Goal: Information Seeking & Learning: Learn about a topic

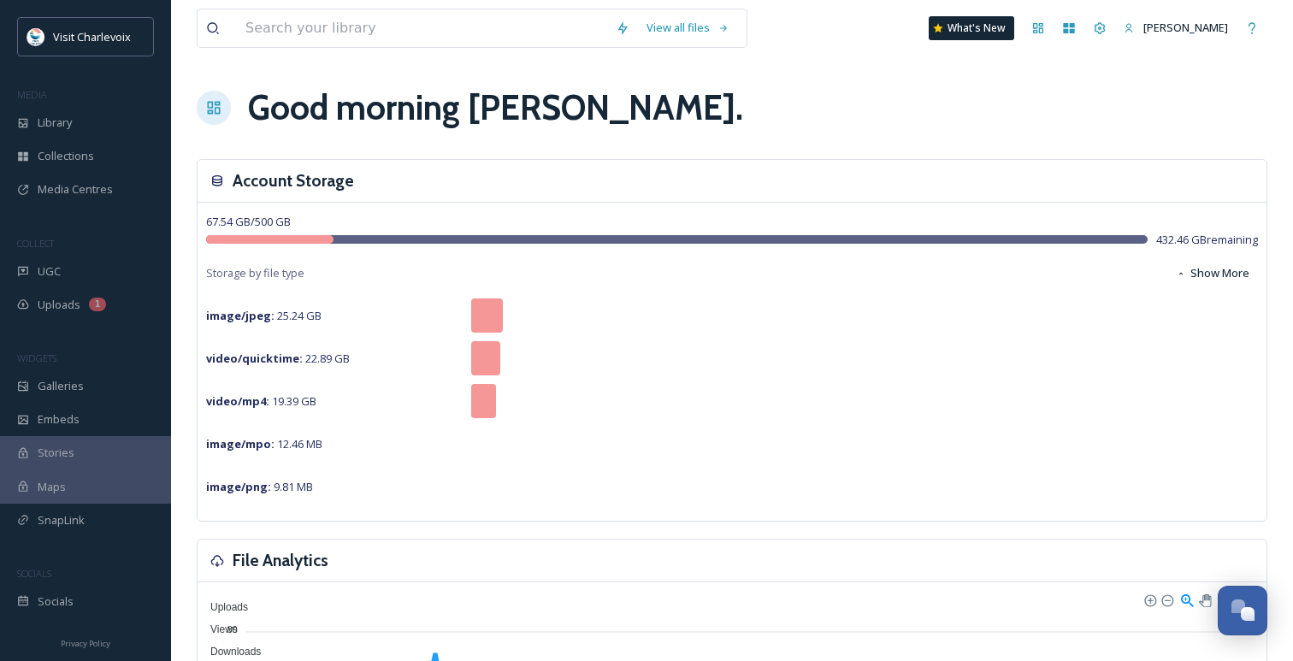
scroll to position [5559, 0]
click at [63, 271] on div "UGC" at bounding box center [85, 271] width 171 height 33
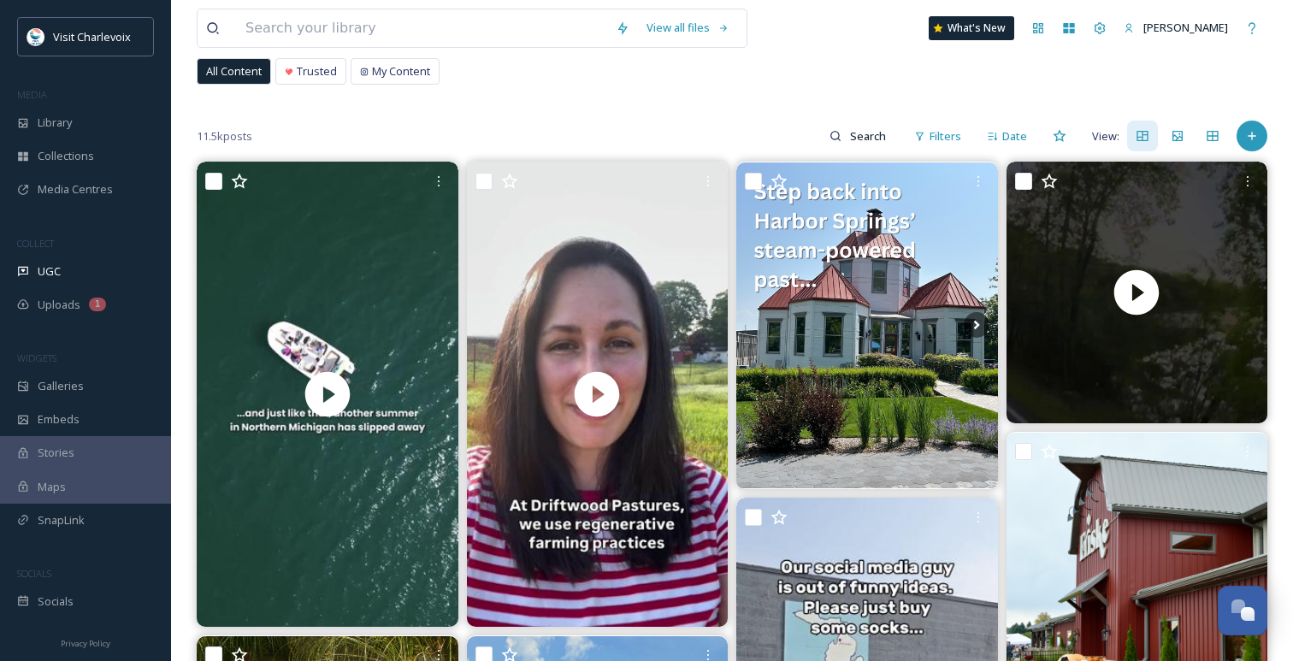
scroll to position [114, 0]
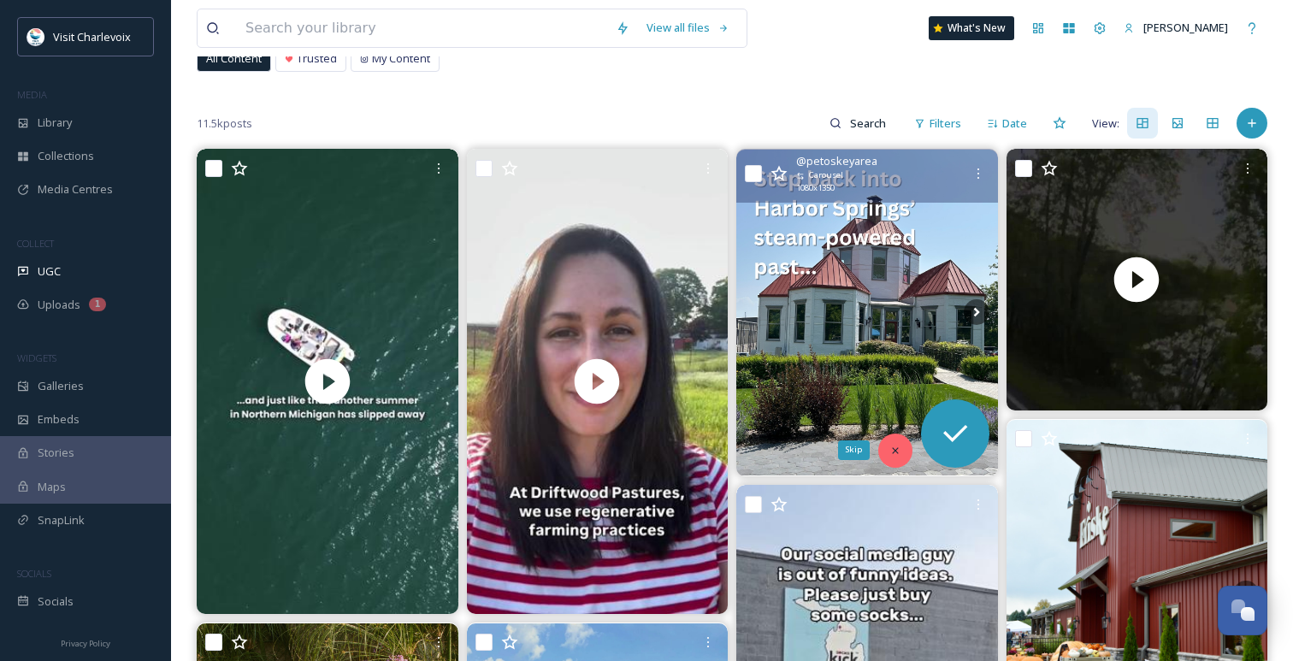
click at [891, 451] on icon at bounding box center [895, 451] width 12 height 12
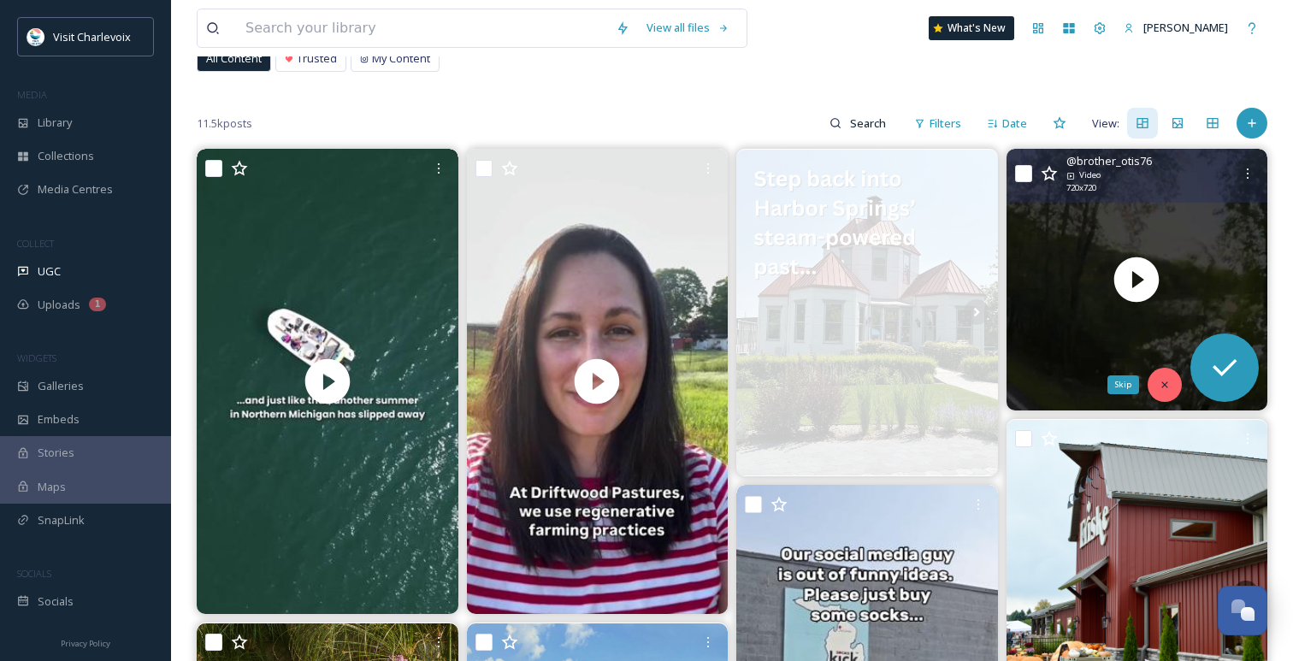
click at [1154, 378] on div "Skip" at bounding box center [1165, 385] width 34 height 34
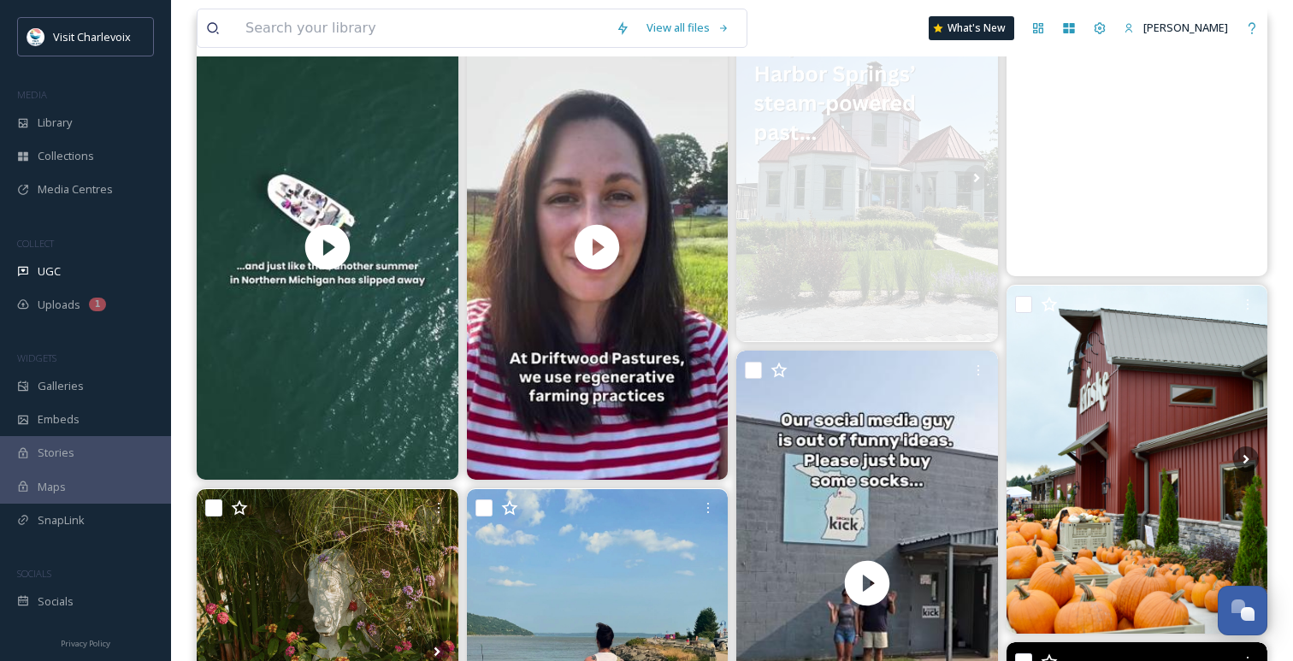
scroll to position [306, 0]
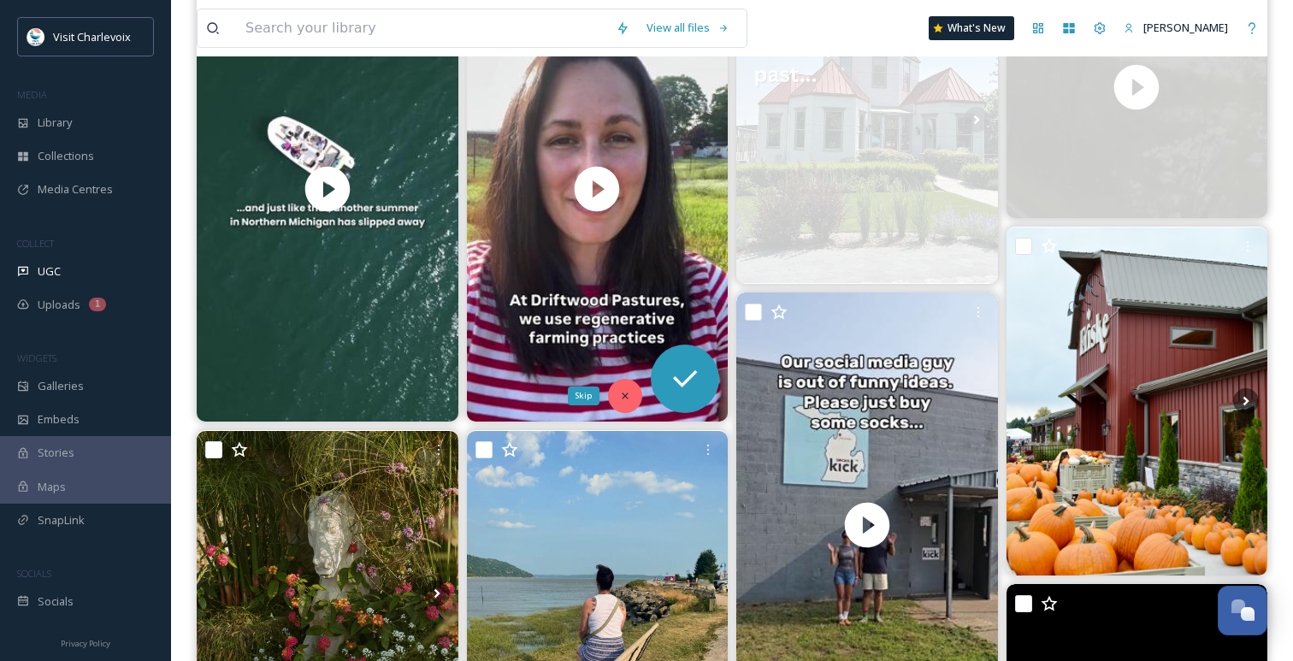
click at [624, 403] on div "Skip" at bounding box center [625, 396] width 34 height 34
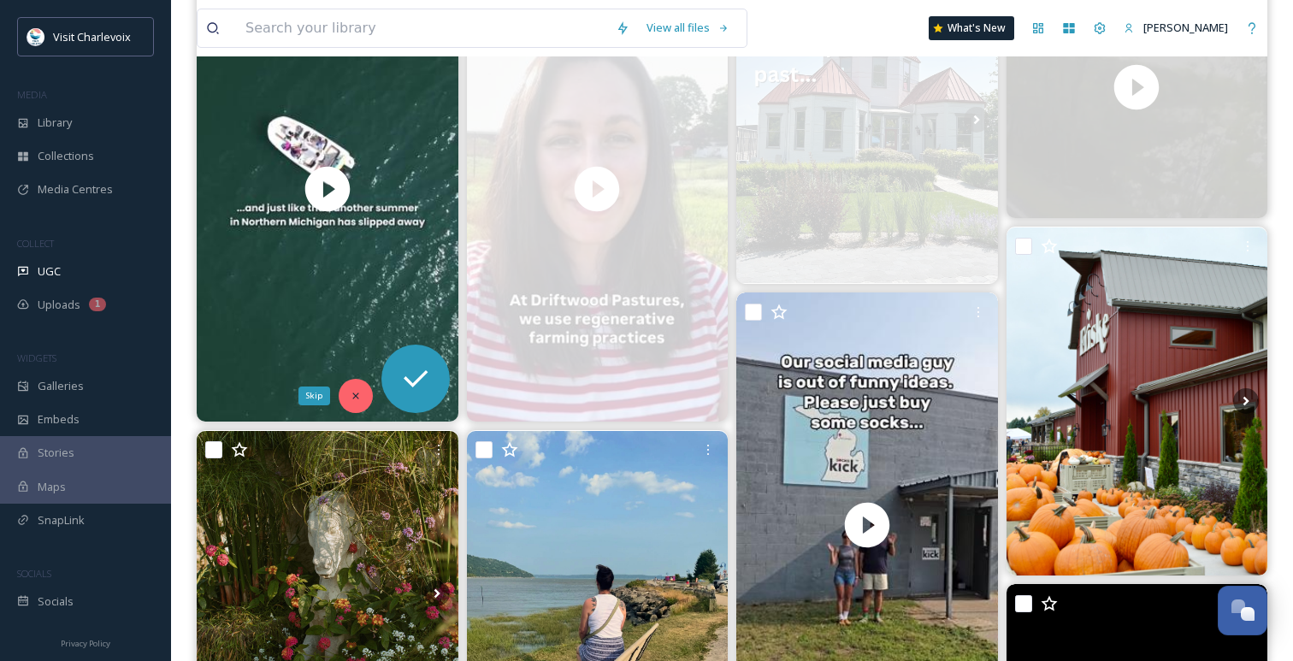
click at [369, 399] on div "Skip" at bounding box center [356, 396] width 34 height 34
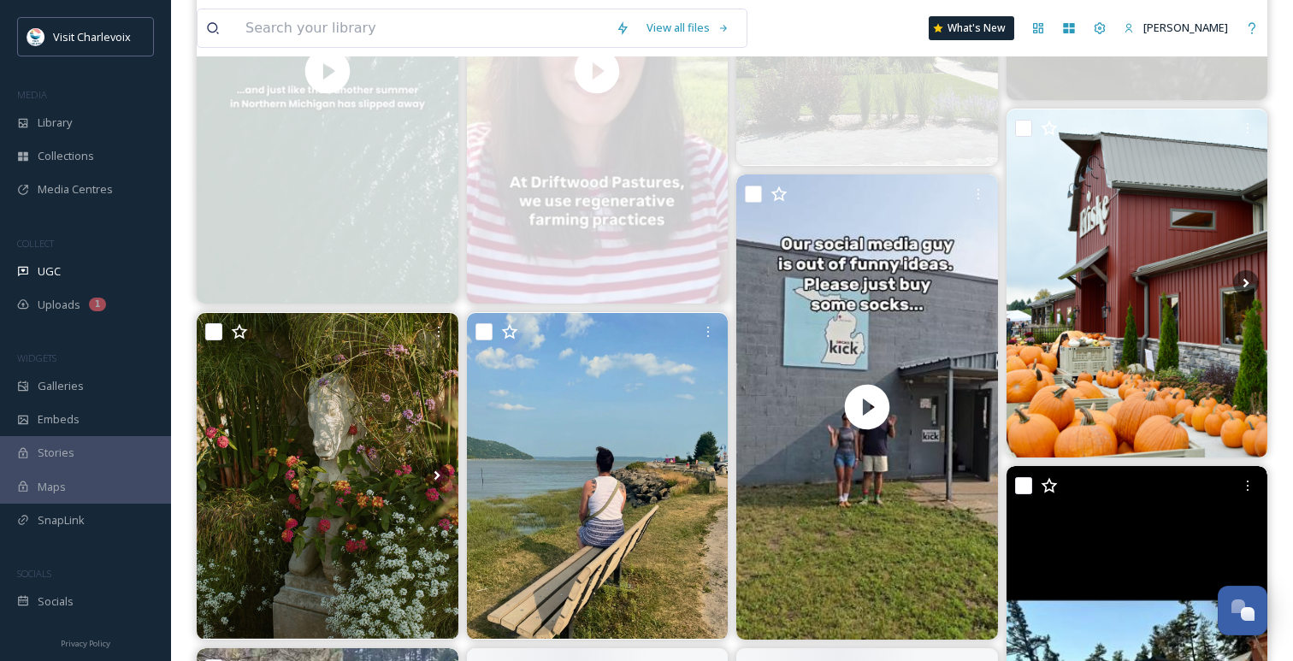
scroll to position [461, 0]
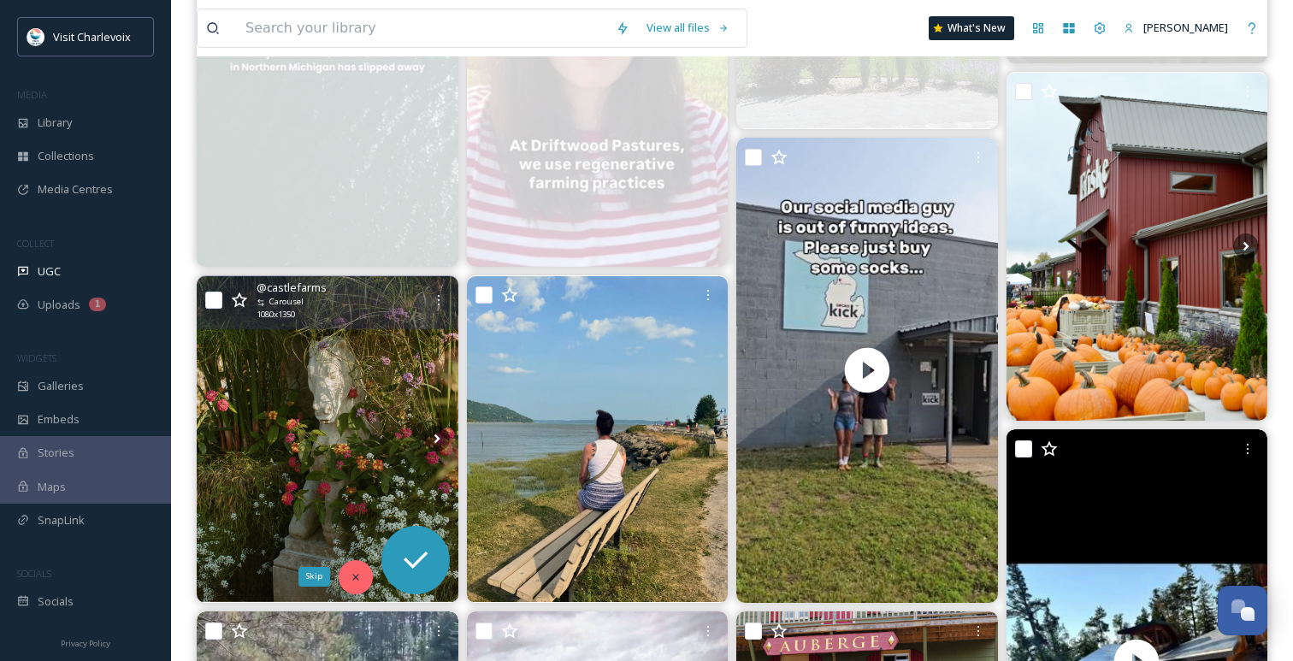
click at [359, 579] on icon at bounding box center [356, 577] width 12 height 12
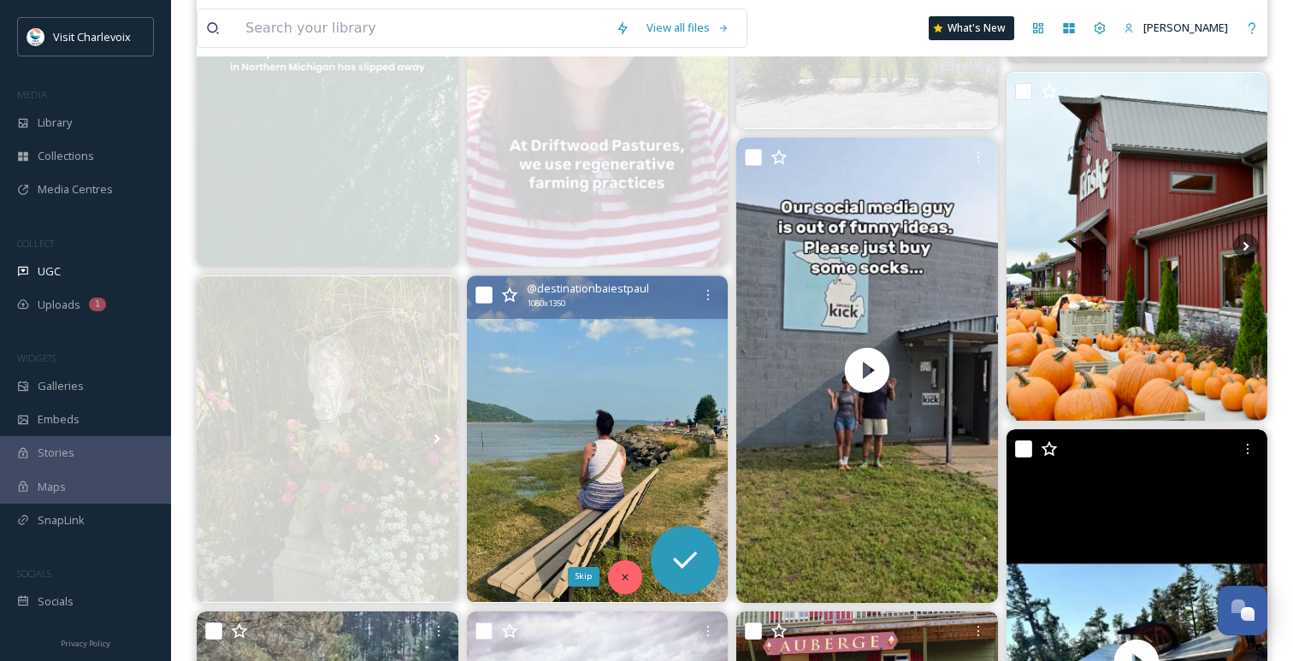
click at [623, 586] on div "Skip" at bounding box center [625, 577] width 34 height 34
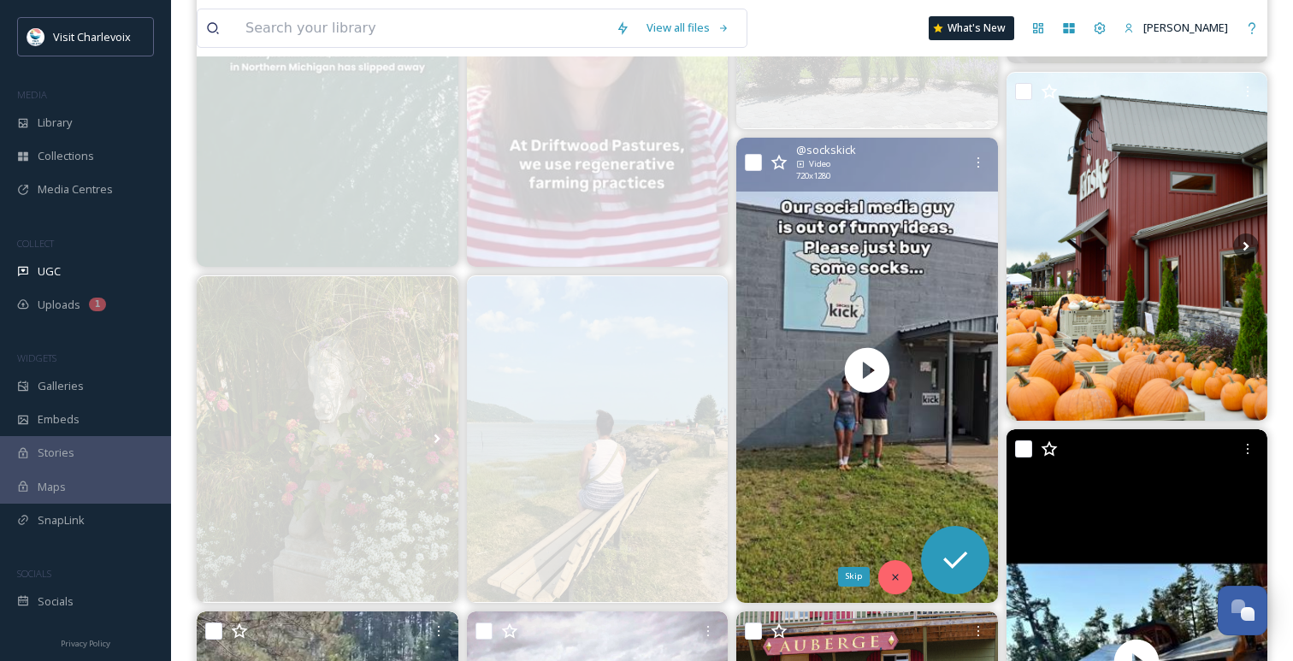
click at [898, 571] on icon at bounding box center [895, 577] width 12 height 12
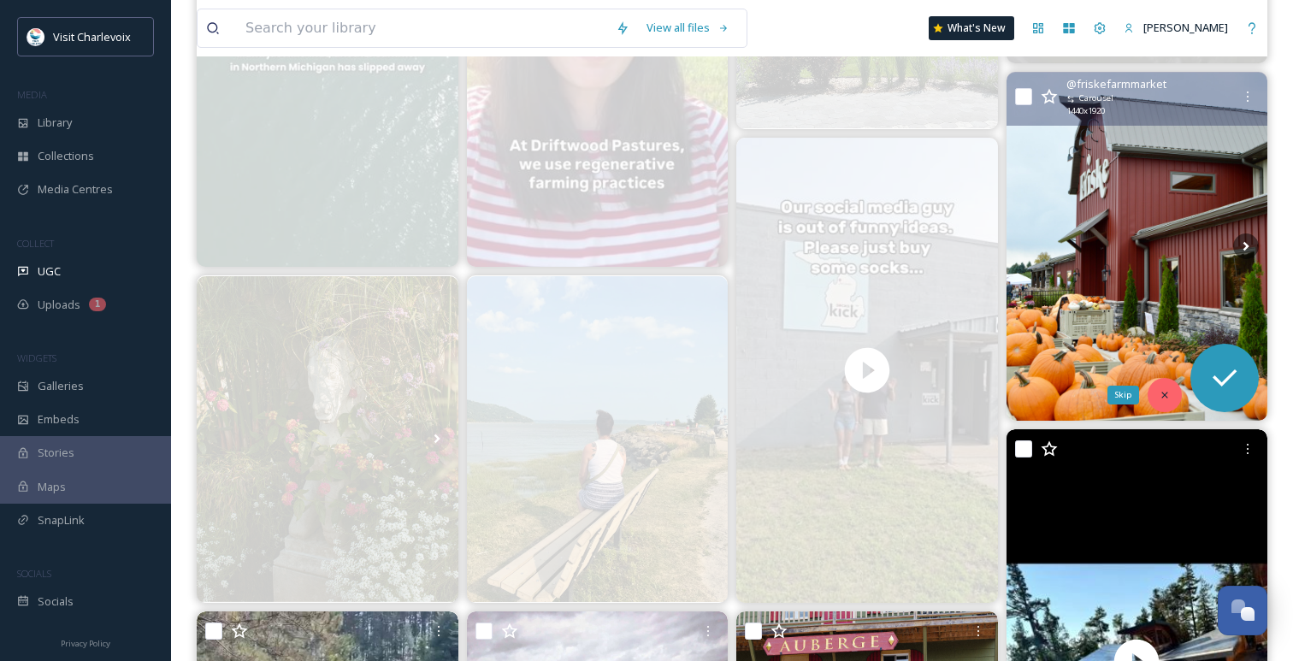
click at [1153, 390] on div "Skip" at bounding box center [1165, 395] width 34 height 34
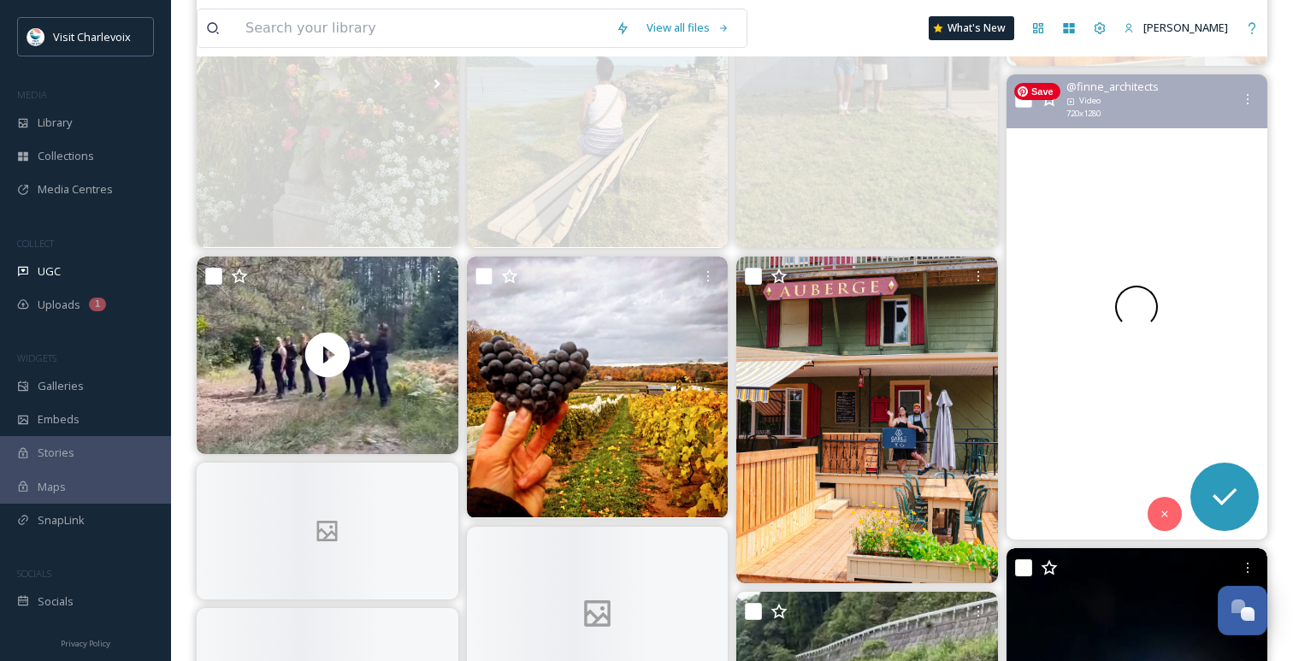
scroll to position [839, 0]
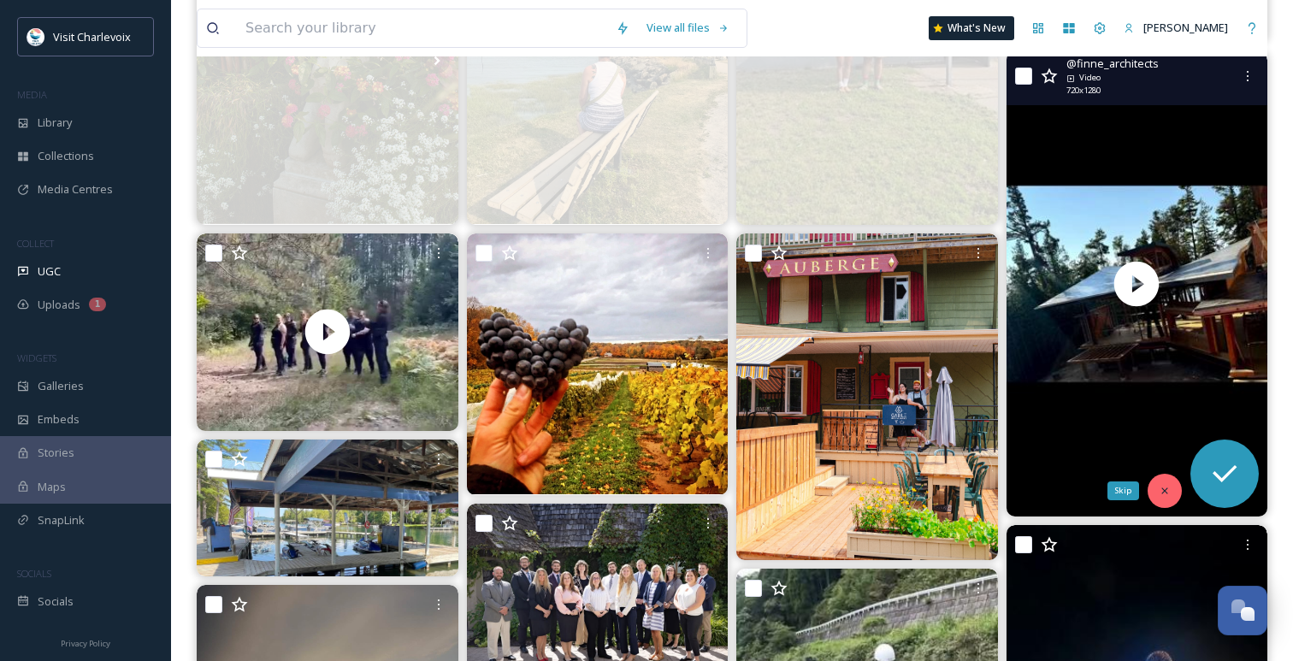
click at [1159, 493] on icon at bounding box center [1165, 491] width 12 height 12
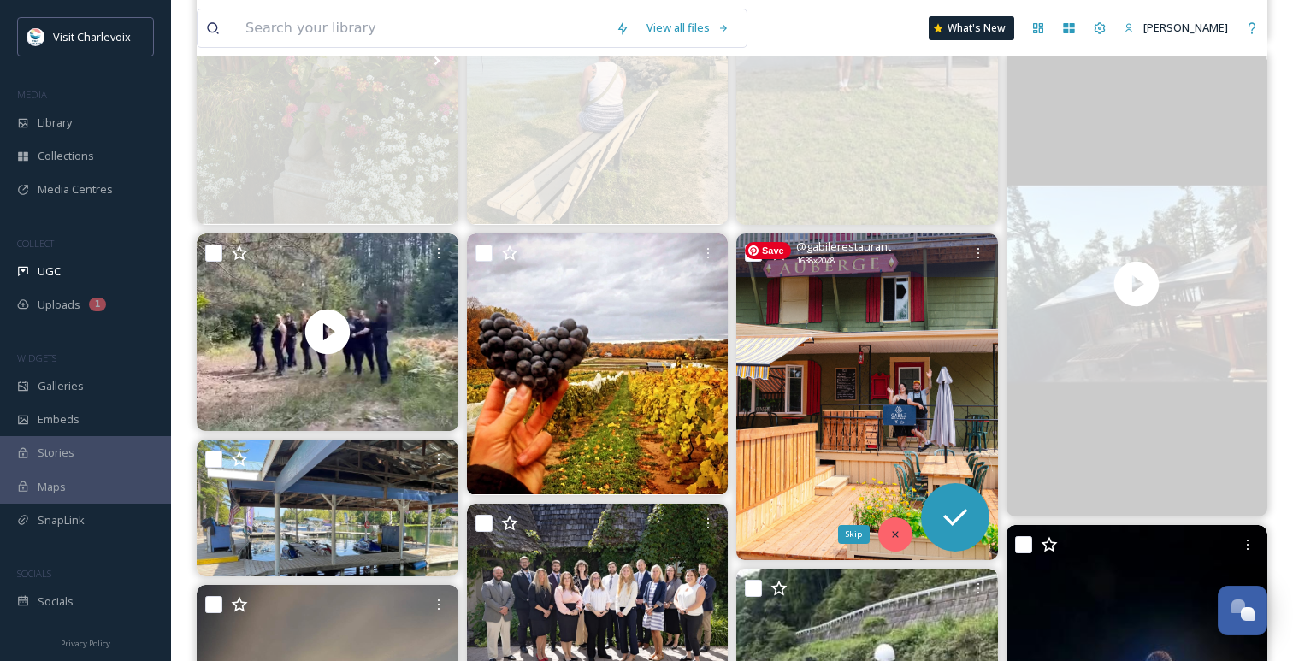
click at [897, 535] on icon at bounding box center [895, 534] width 12 height 12
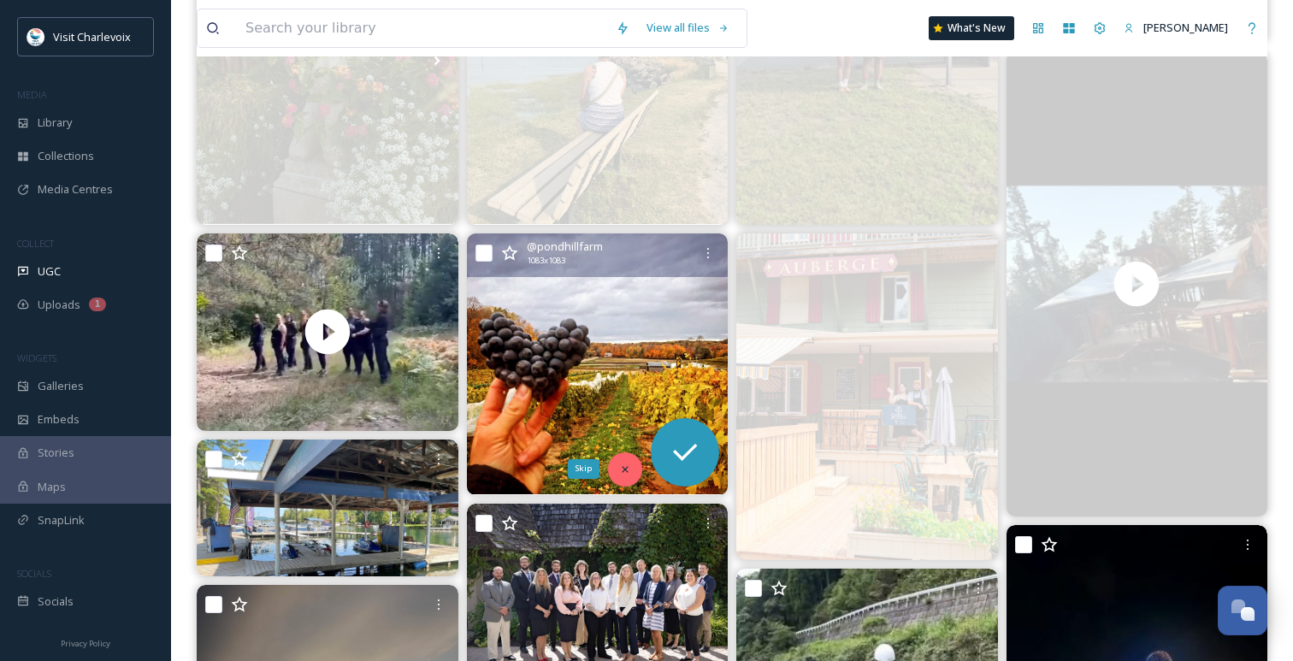
click at [622, 464] on icon at bounding box center [625, 470] width 12 height 12
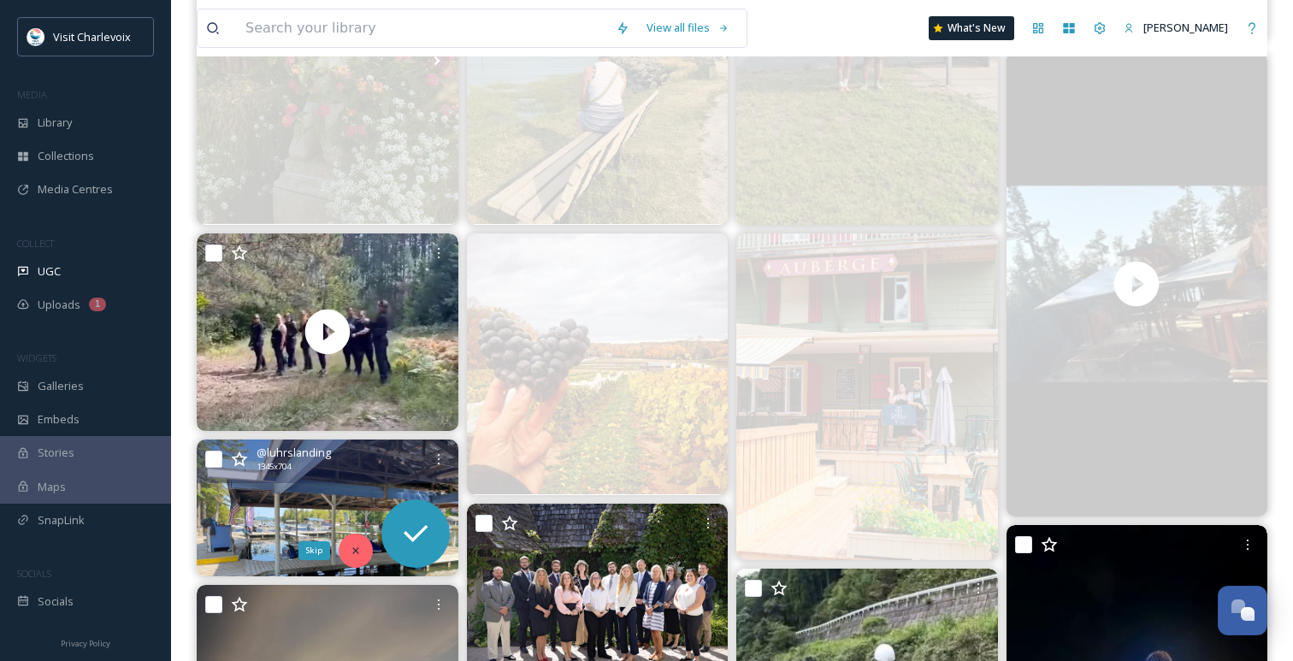
click at [352, 557] on div "Skip" at bounding box center [356, 551] width 34 height 34
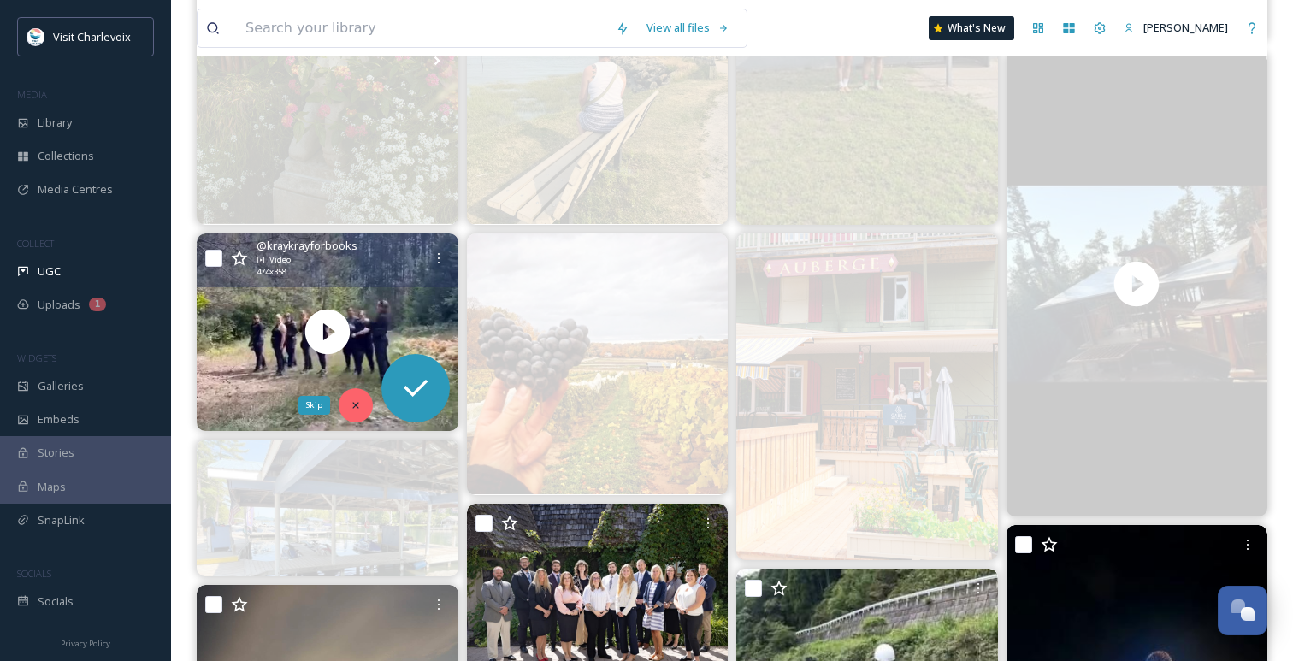
click at [361, 397] on div "Skip" at bounding box center [356, 405] width 34 height 34
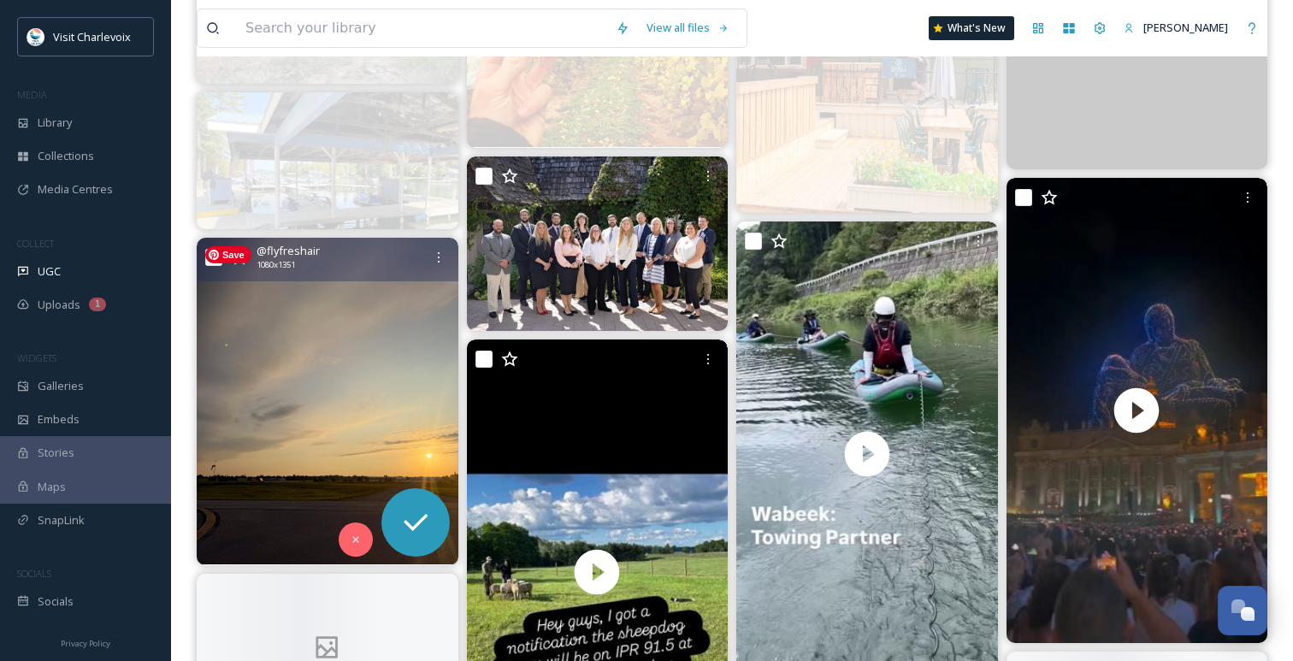
scroll to position [1256, 0]
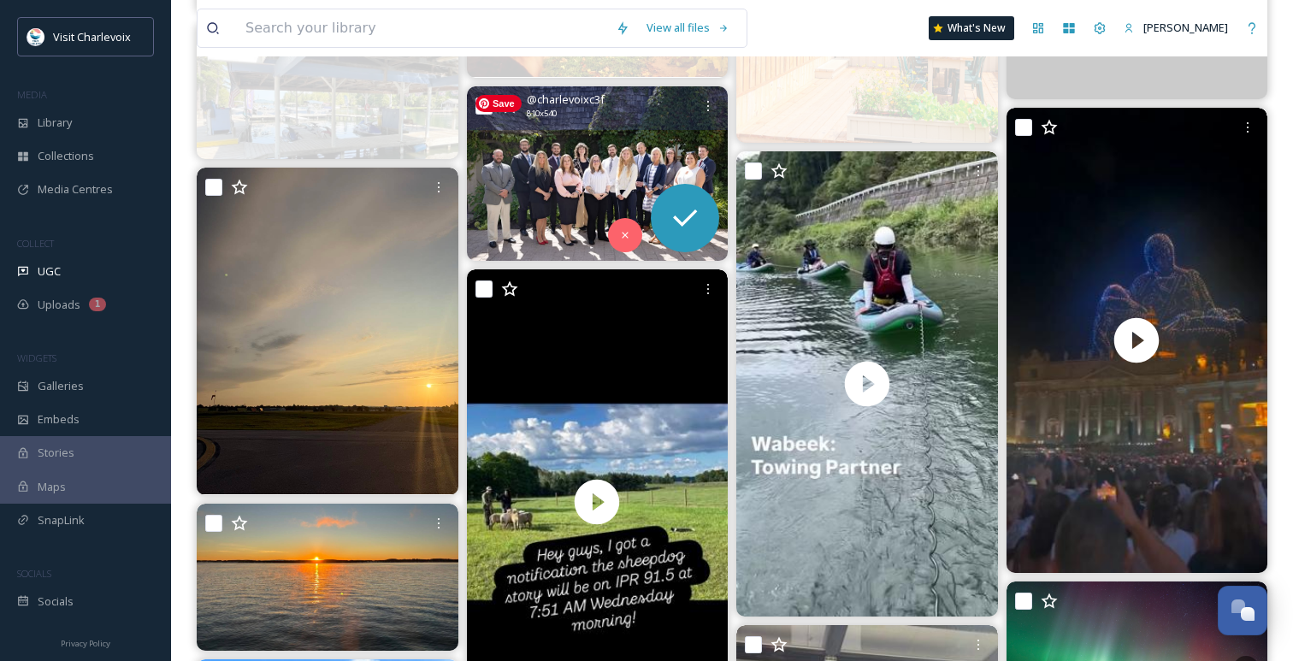
click at [623, 151] on img at bounding box center [598, 173] width 262 height 174
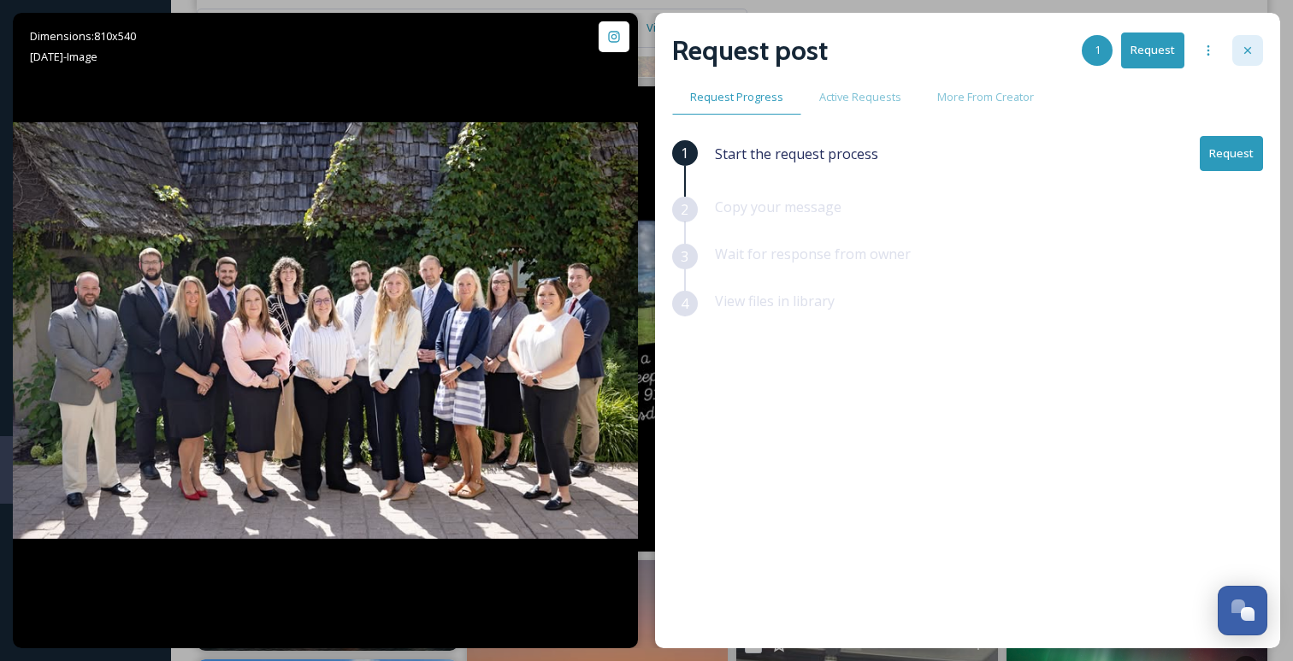
click at [1255, 52] on div at bounding box center [1247, 50] width 31 height 31
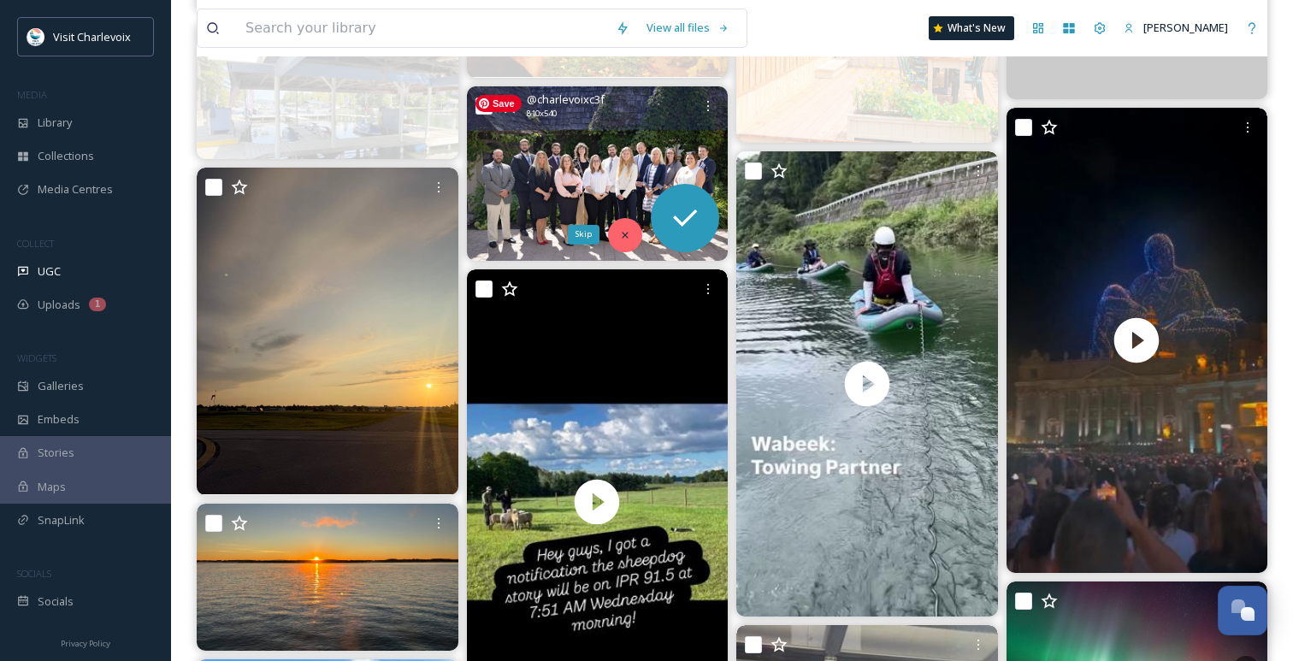
click at [628, 236] on icon at bounding box center [625, 235] width 12 height 12
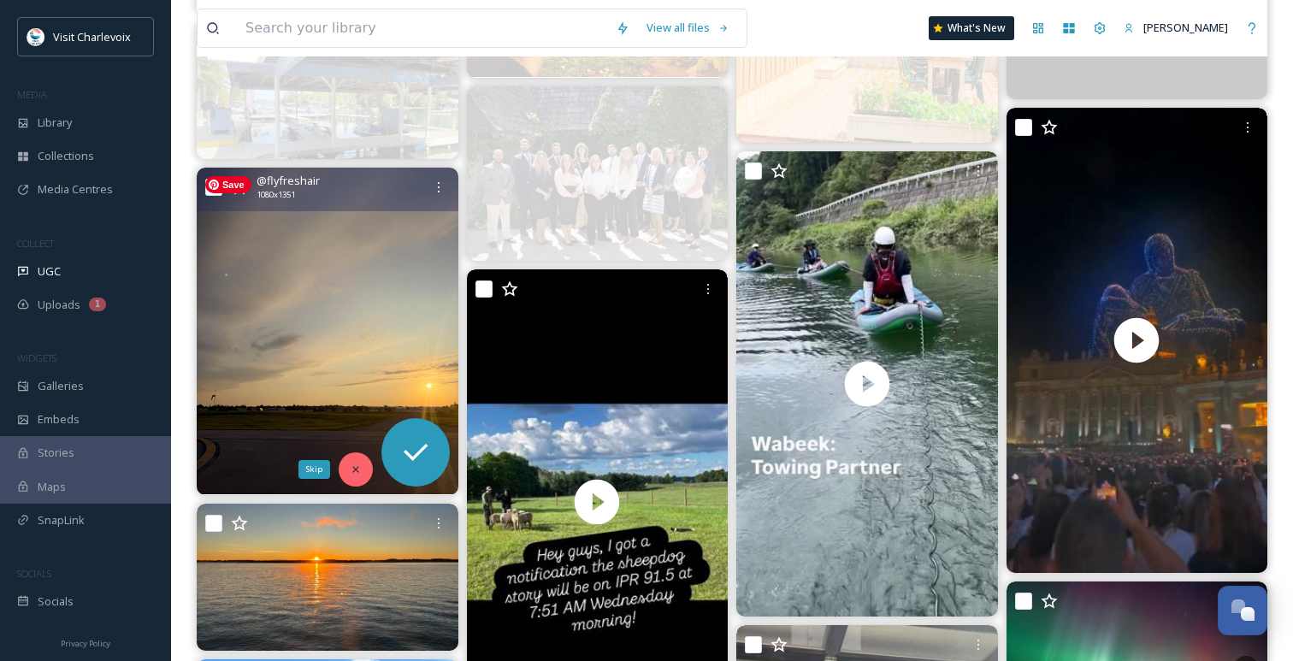
click at [350, 465] on icon at bounding box center [356, 470] width 12 height 12
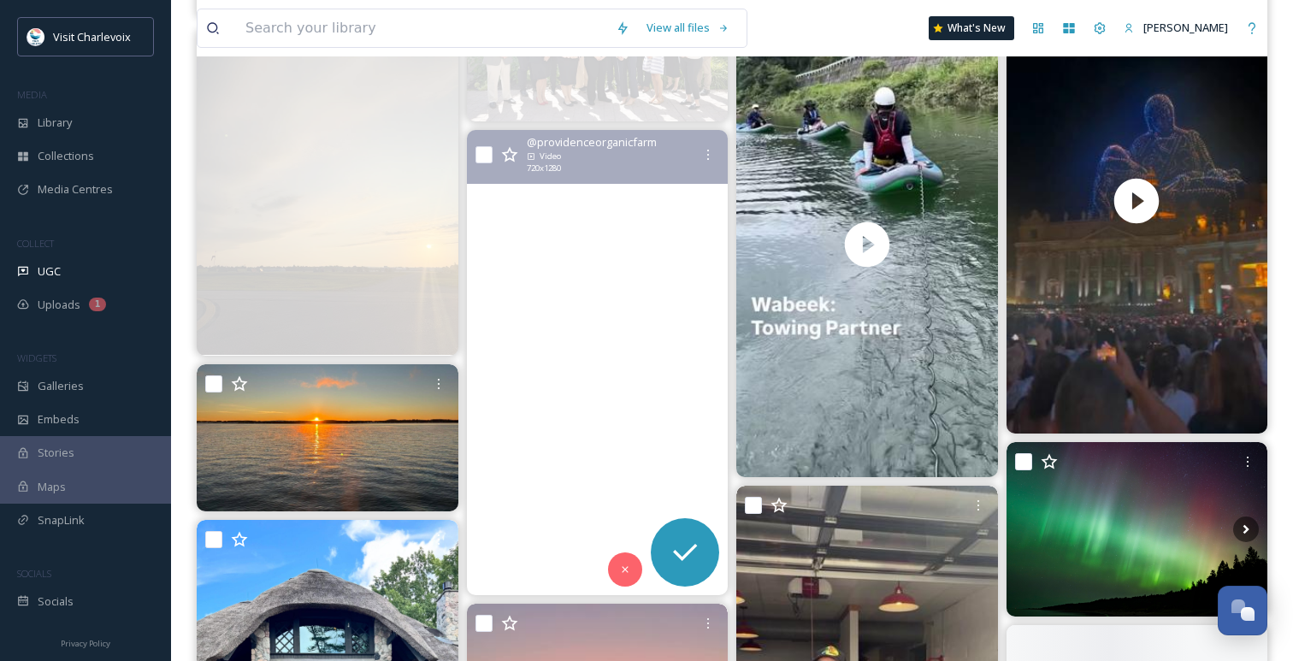
scroll to position [1440, 0]
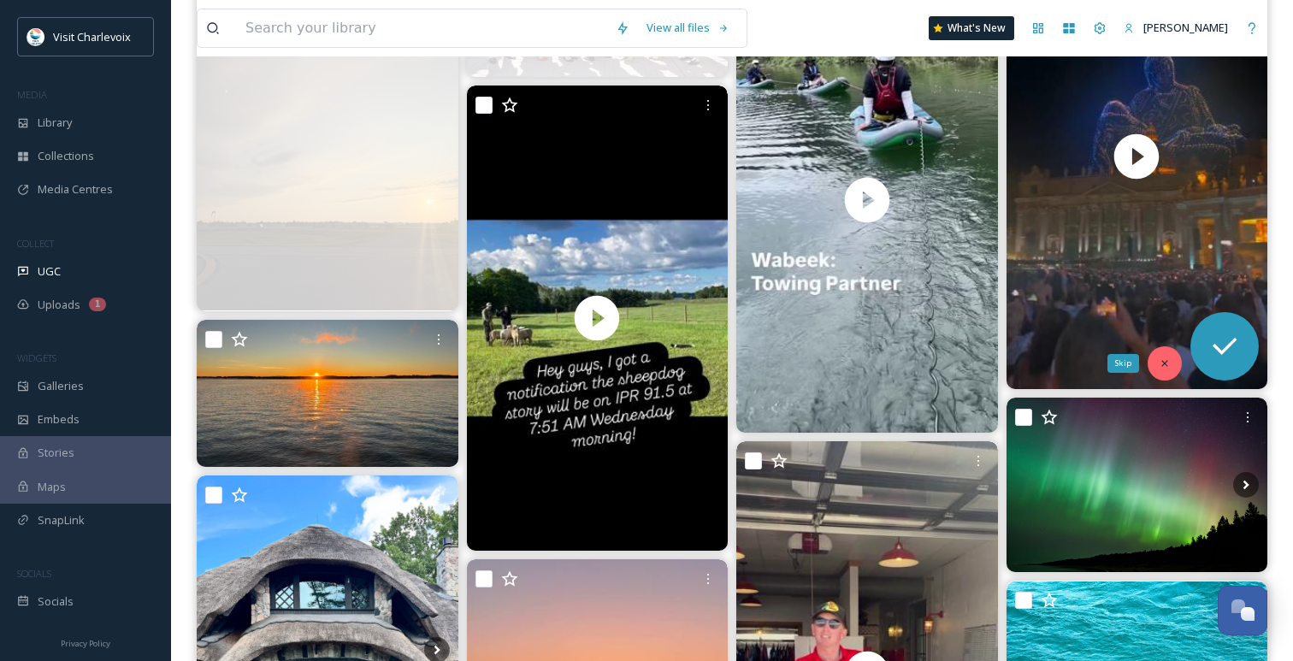
click at [1155, 363] on div "Skip" at bounding box center [1165, 363] width 34 height 34
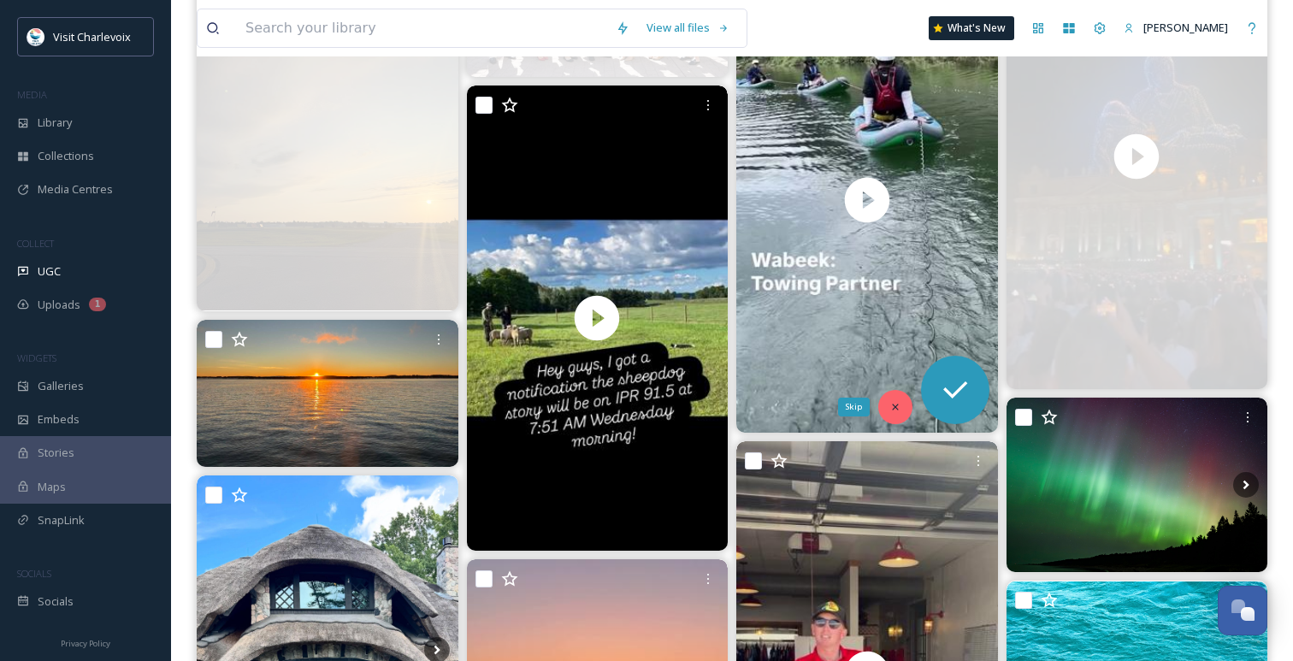
click at [883, 409] on div "Skip" at bounding box center [895, 407] width 34 height 34
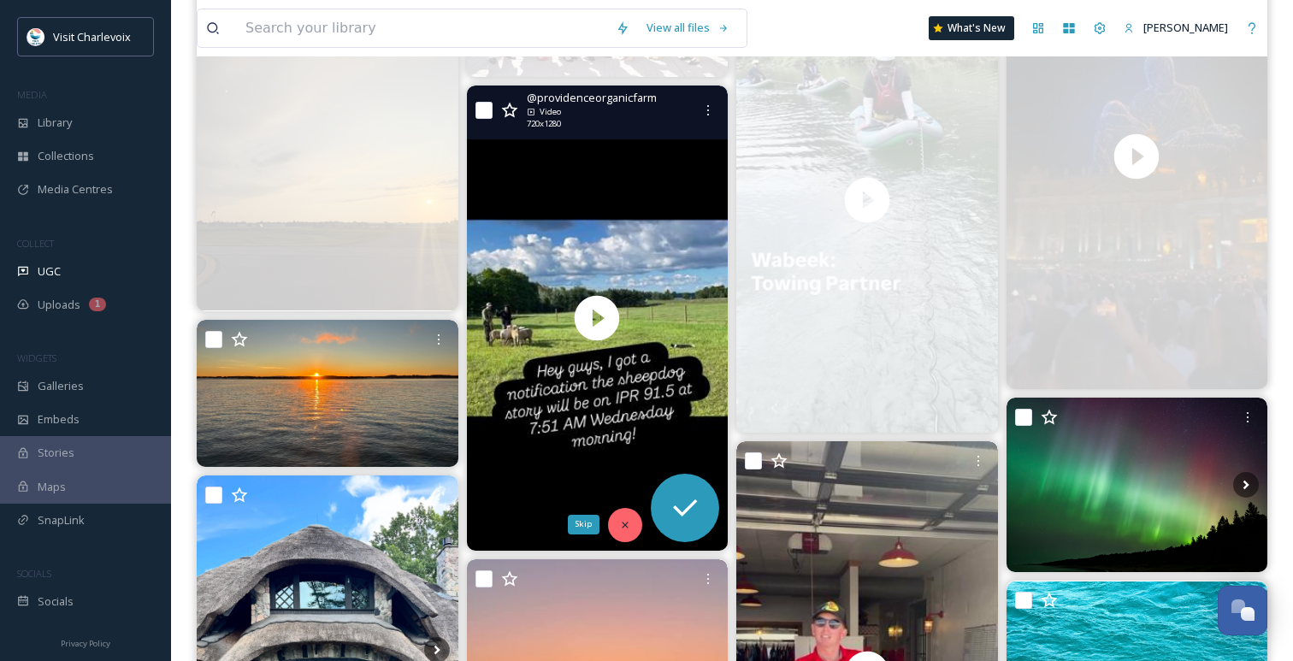
click at [619, 525] on icon at bounding box center [625, 525] width 12 height 12
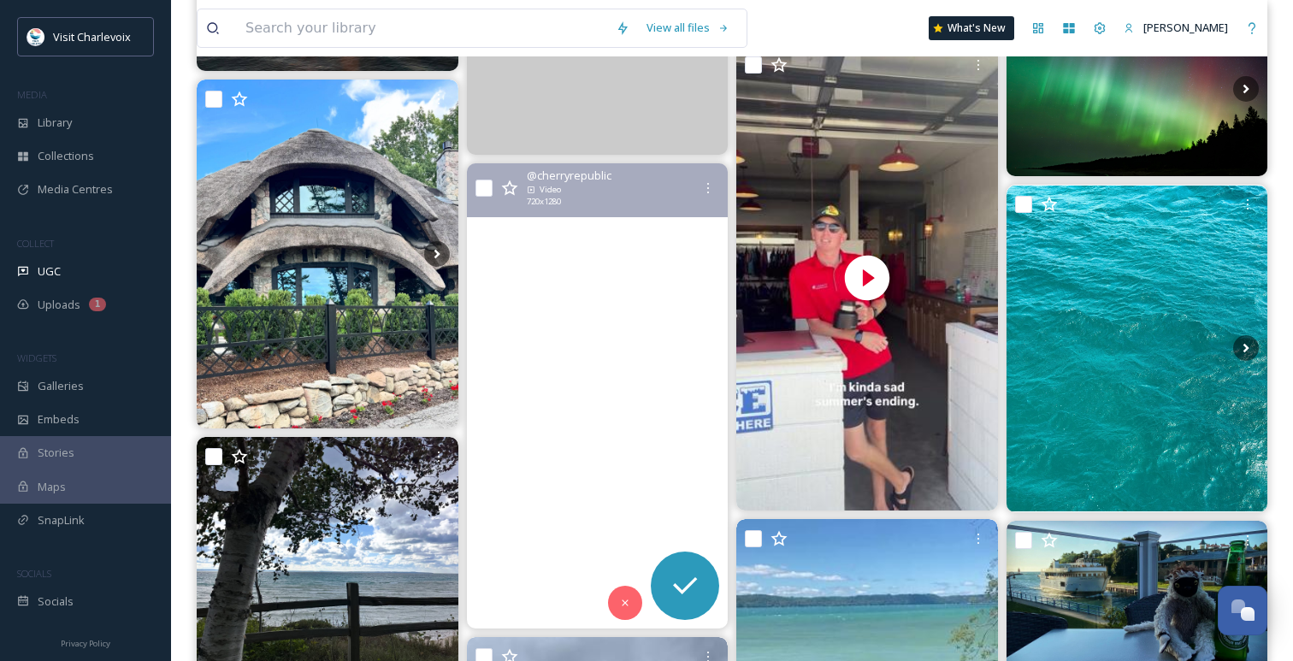
scroll to position [1889, 0]
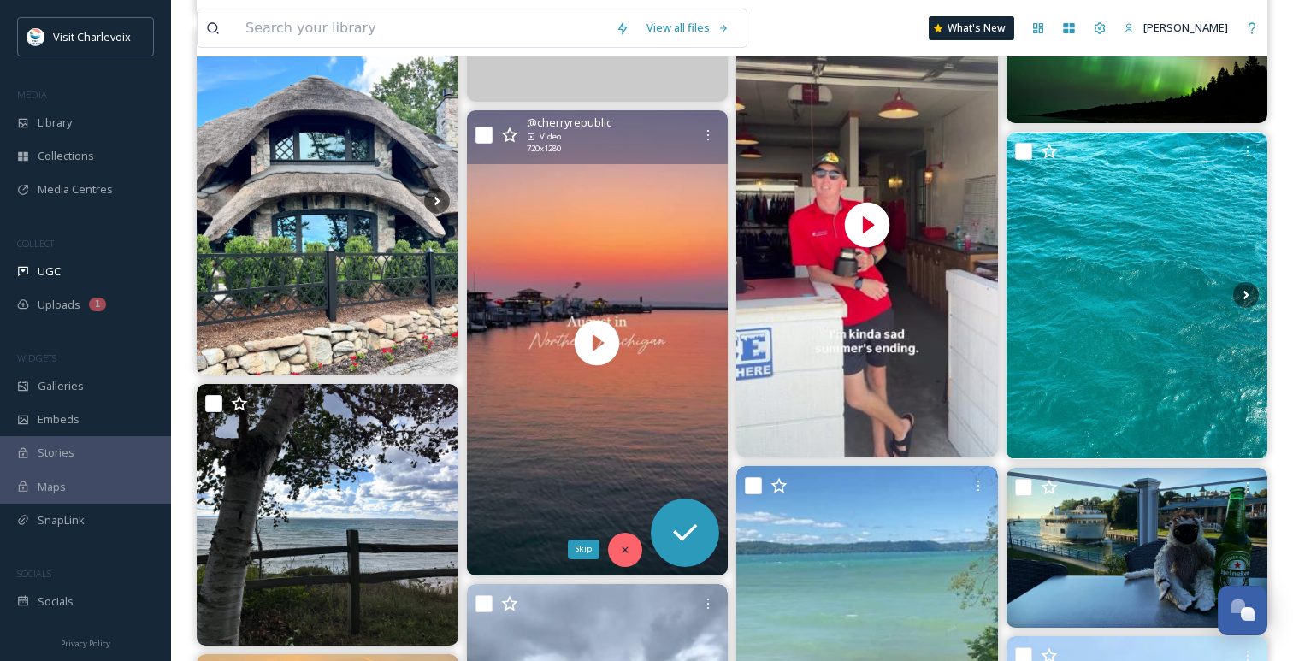
click at [617, 548] on div "Skip" at bounding box center [625, 550] width 34 height 34
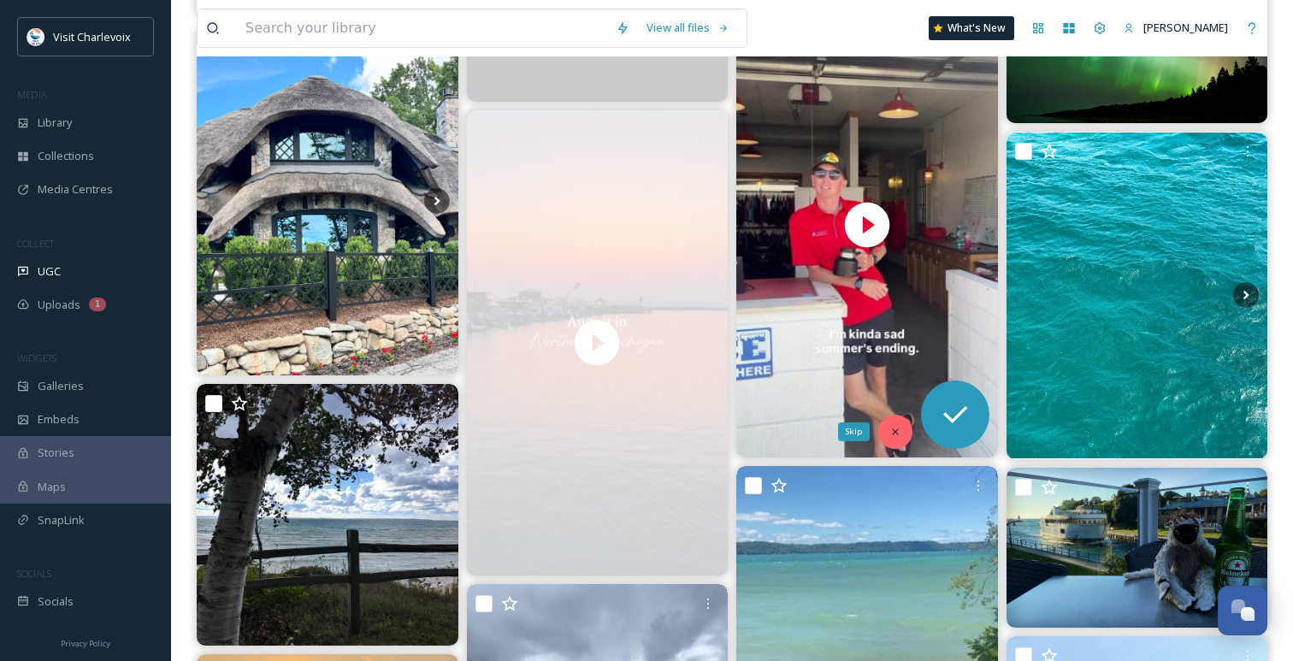
click at [894, 432] on icon at bounding box center [895, 432] width 6 height 6
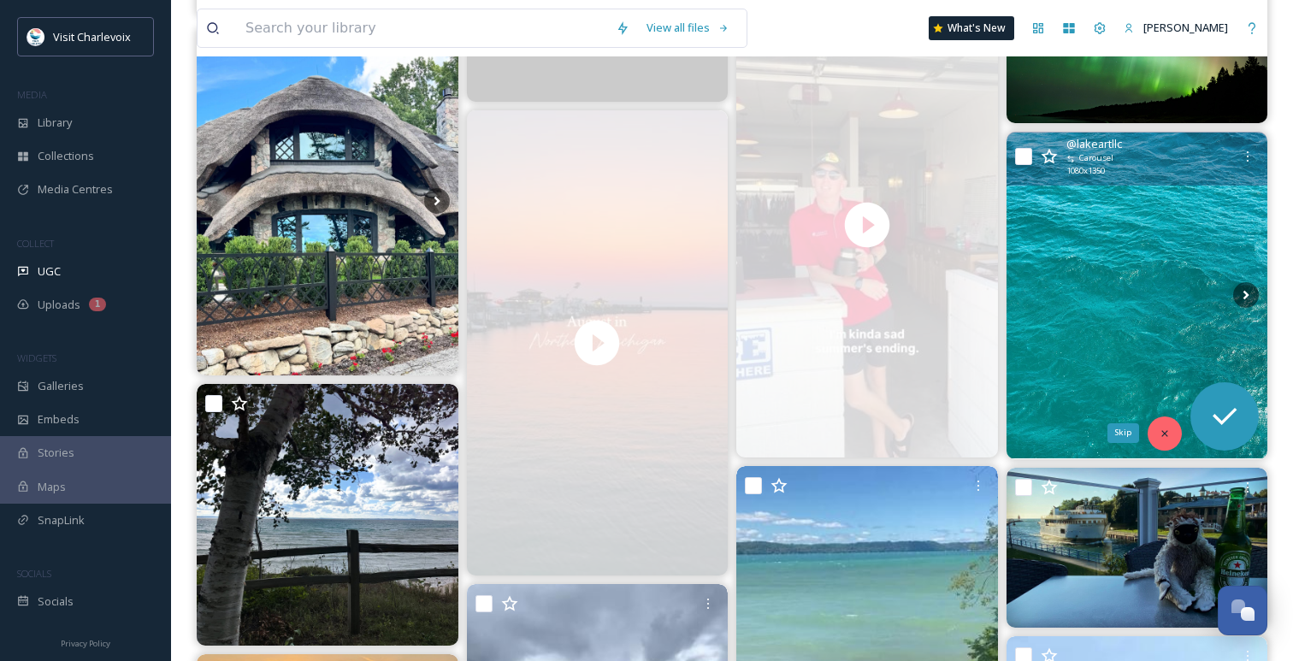
click at [1168, 437] on icon at bounding box center [1165, 434] width 12 height 12
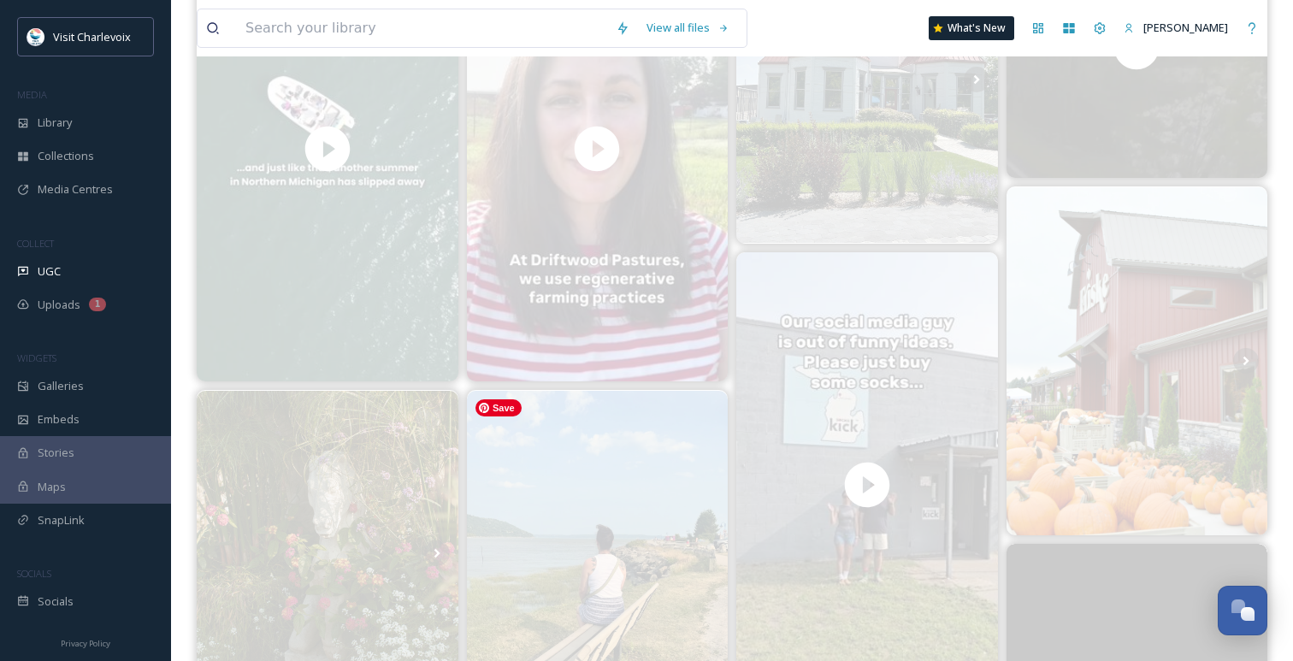
scroll to position [0, 0]
